Goal: Task Accomplishment & Management: Use online tool/utility

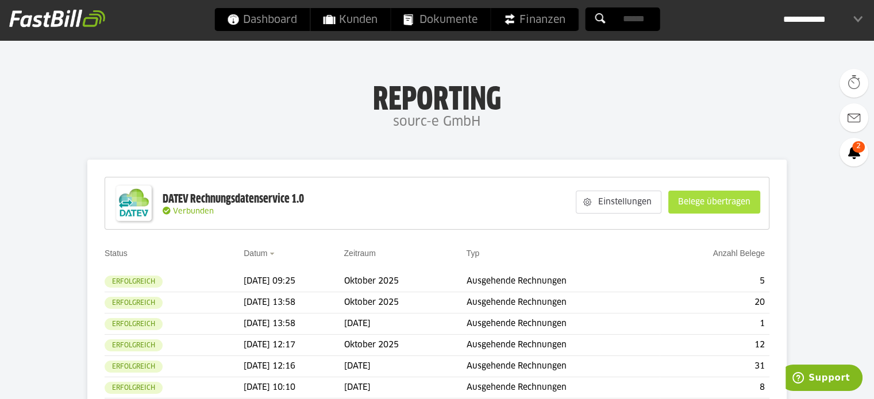
click at [729, 199] on slot "Belege übertragen" at bounding box center [714, 202] width 91 height 22
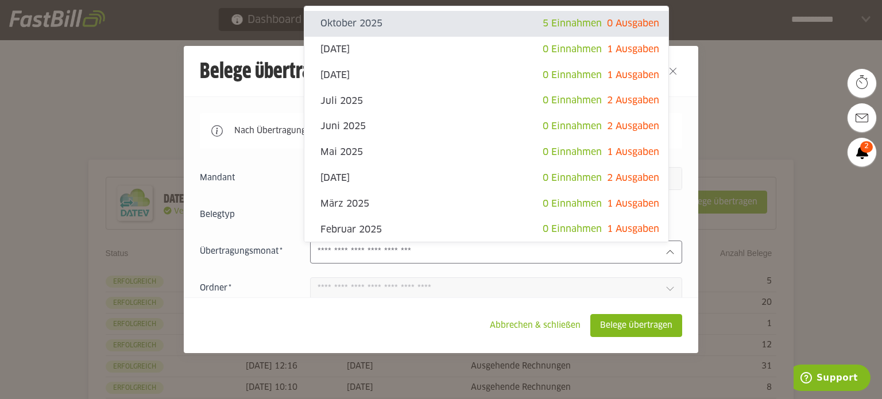
click at [553, 254] on input "text" at bounding box center [487, 252] width 339 height 13
click at [545, 328] on slot "Abbrechen & schließen" at bounding box center [535, 326] width 109 height 22
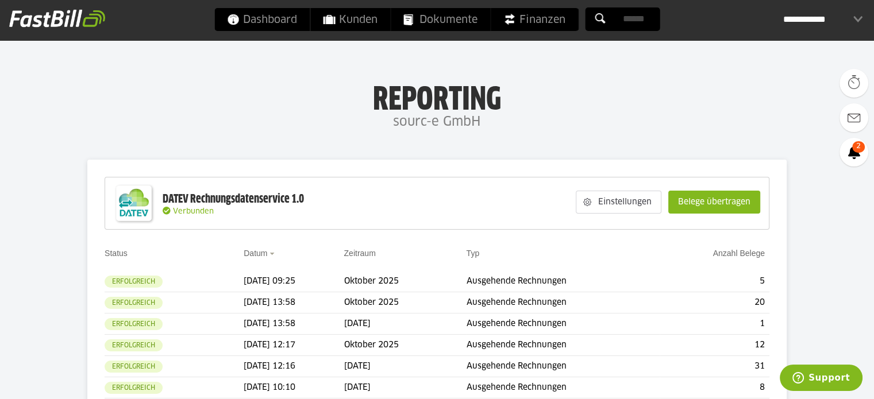
click at [708, 201] on slot "Belege übertragen" at bounding box center [714, 202] width 91 height 22
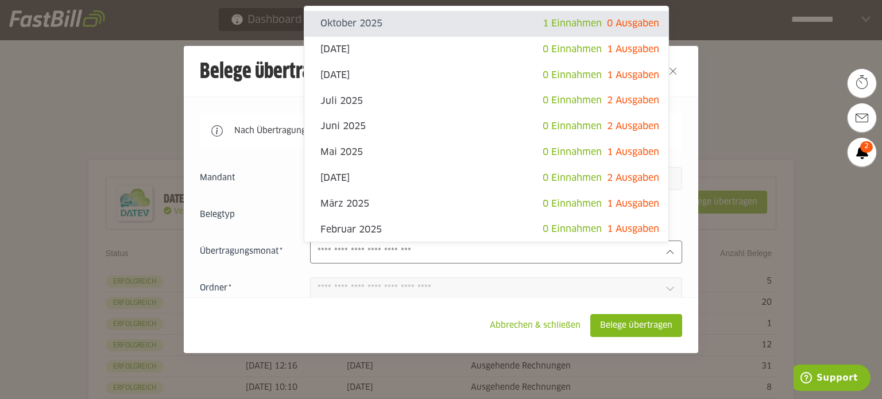
click at [506, 262] on div at bounding box center [496, 252] width 372 height 23
click at [83, 101] on div at bounding box center [441, 199] width 882 height 399
